Goal: Task Accomplishment & Management: Complete application form

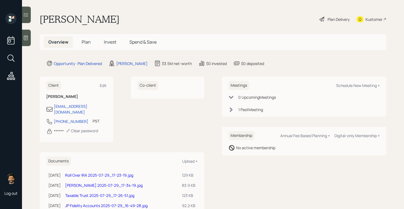
click at [88, 40] on span "Plan" at bounding box center [86, 42] width 9 height 6
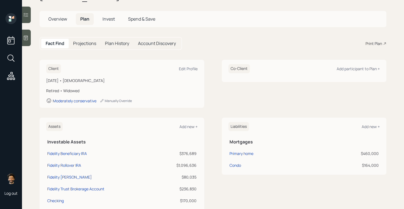
scroll to position [21, 0]
